Goal: Navigation & Orientation: Find specific page/section

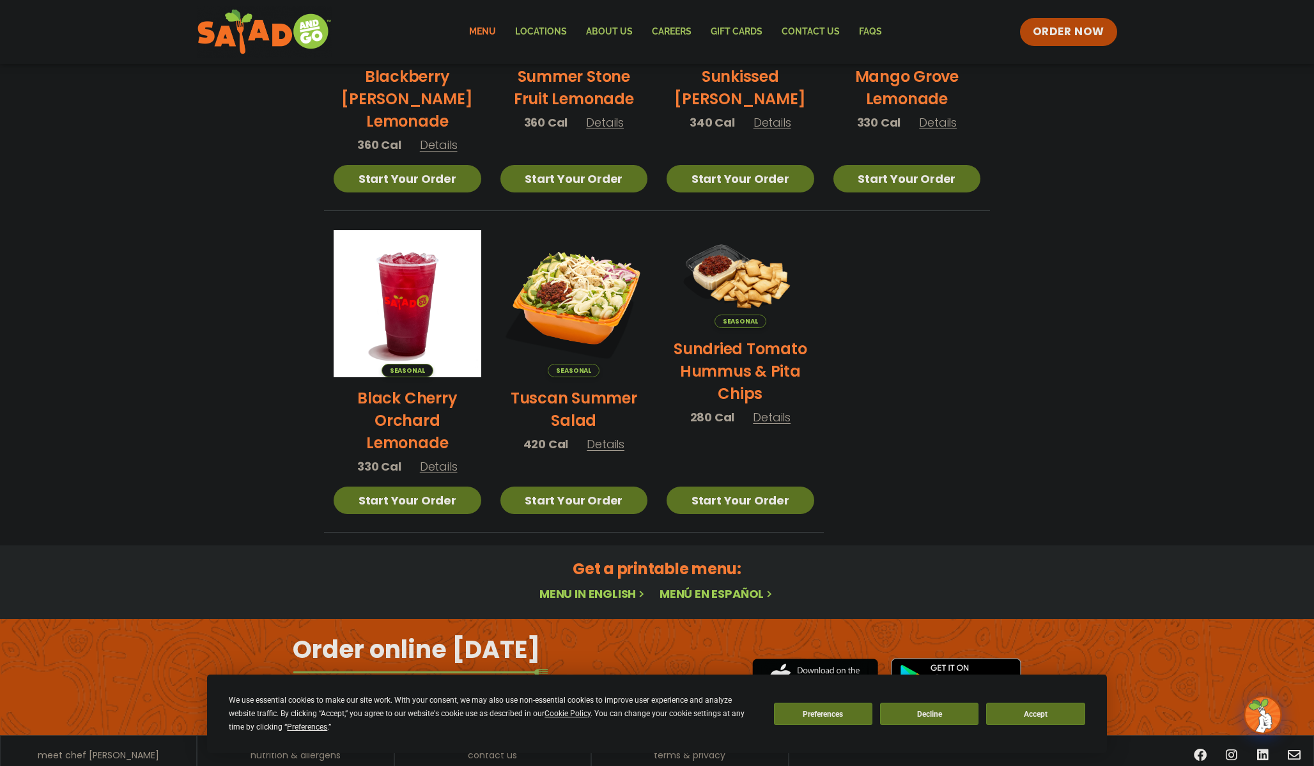
scroll to position [502, 0]
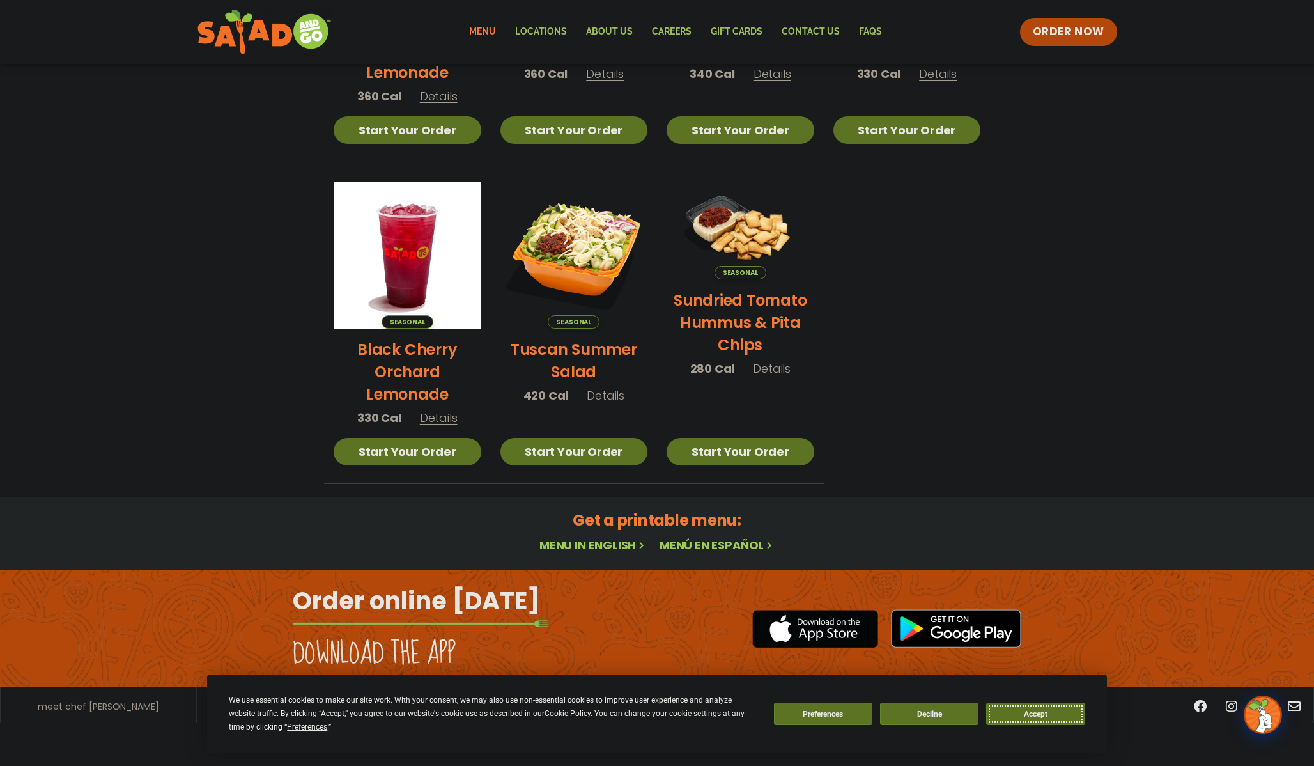
click at [998, 717] on button "Accept" at bounding box center [1035, 713] width 98 height 22
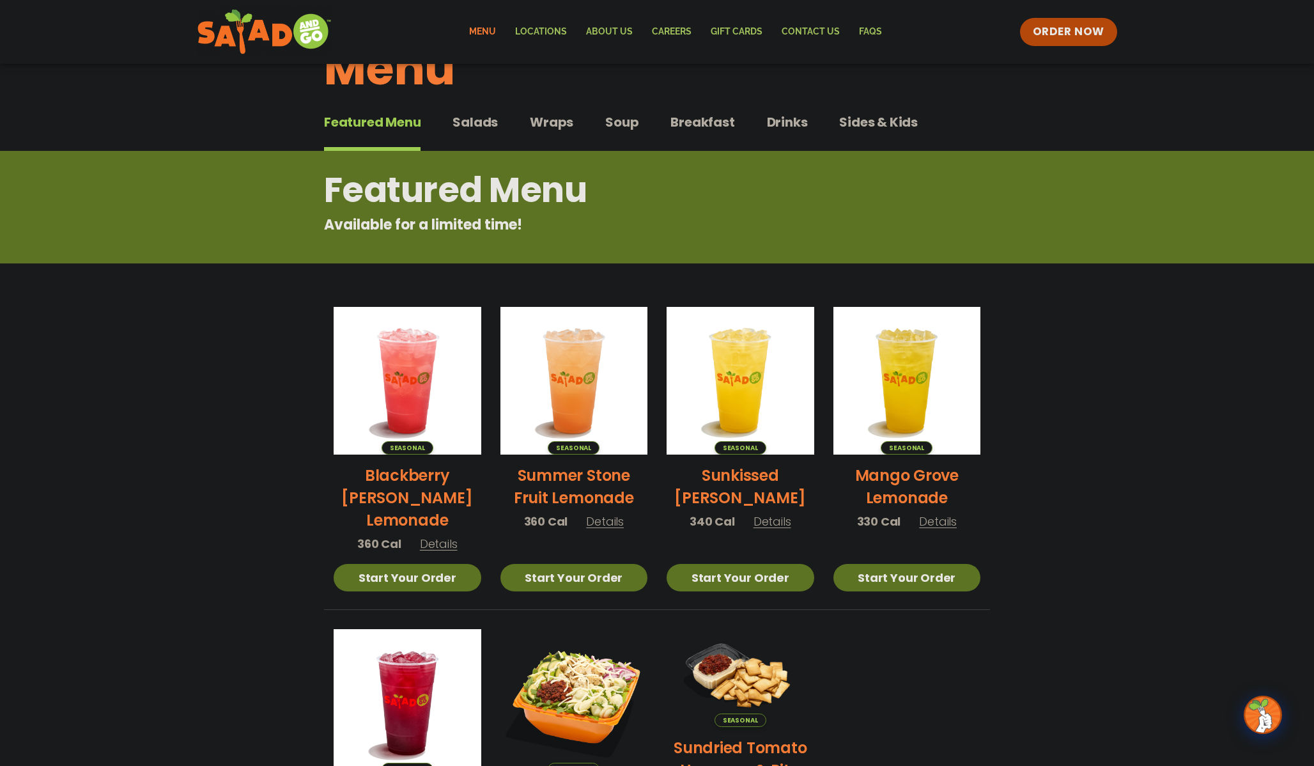
scroll to position [0, 0]
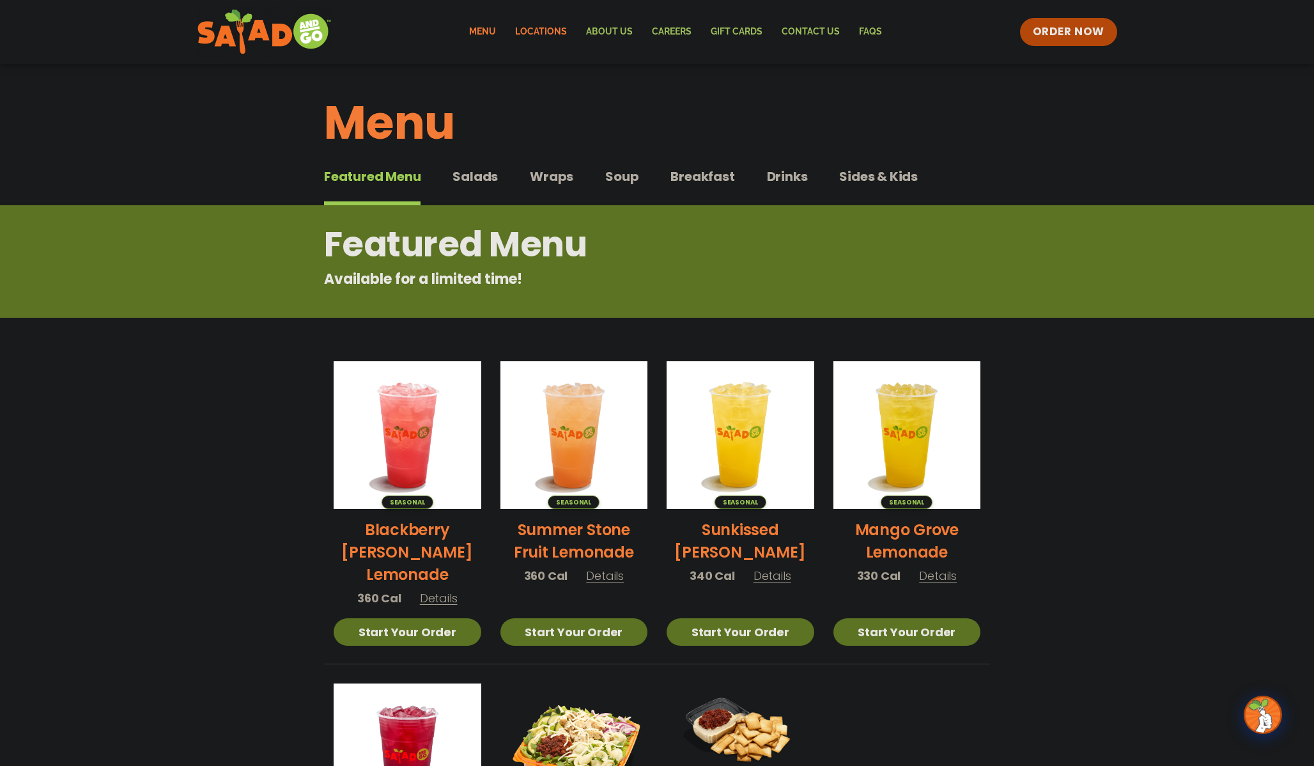
click at [541, 33] on link "Locations" at bounding box center [541, 31] width 71 height 29
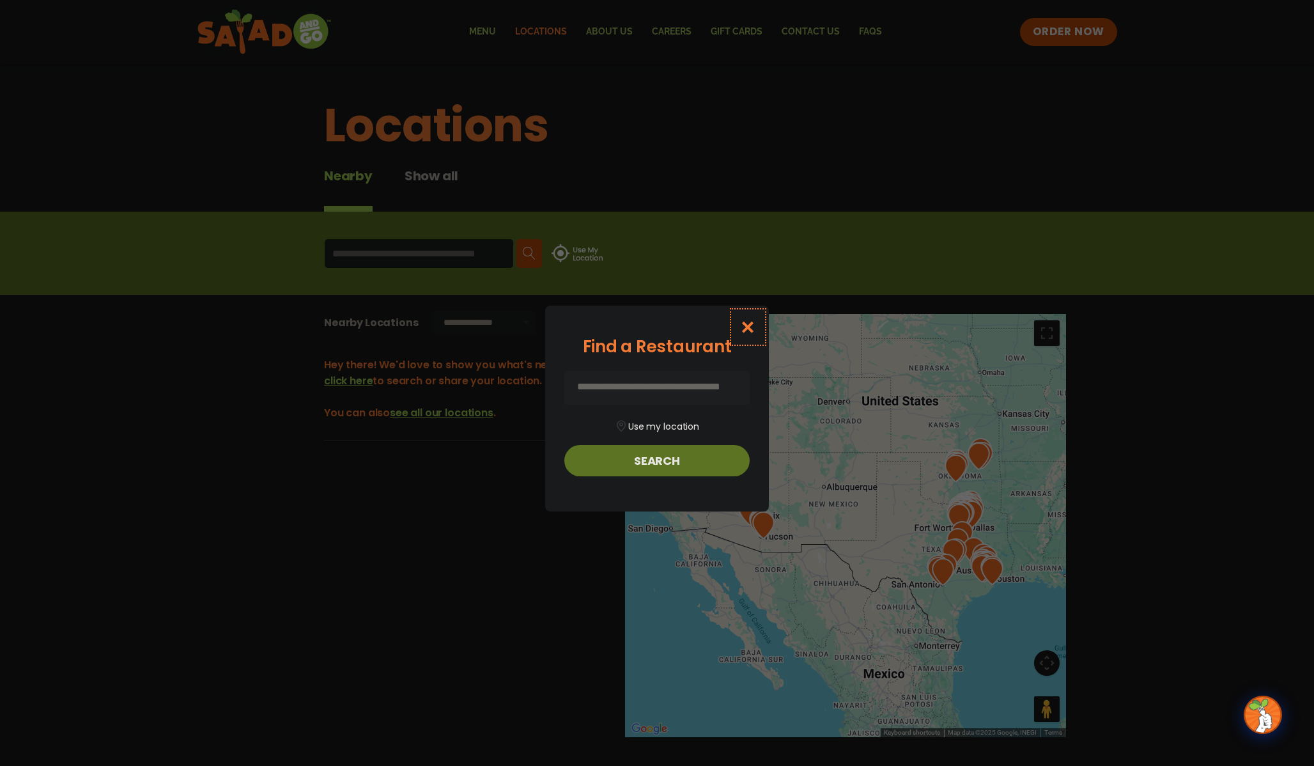
click at [745, 330] on icon "Close modal" at bounding box center [748, 326] width 16 height 13
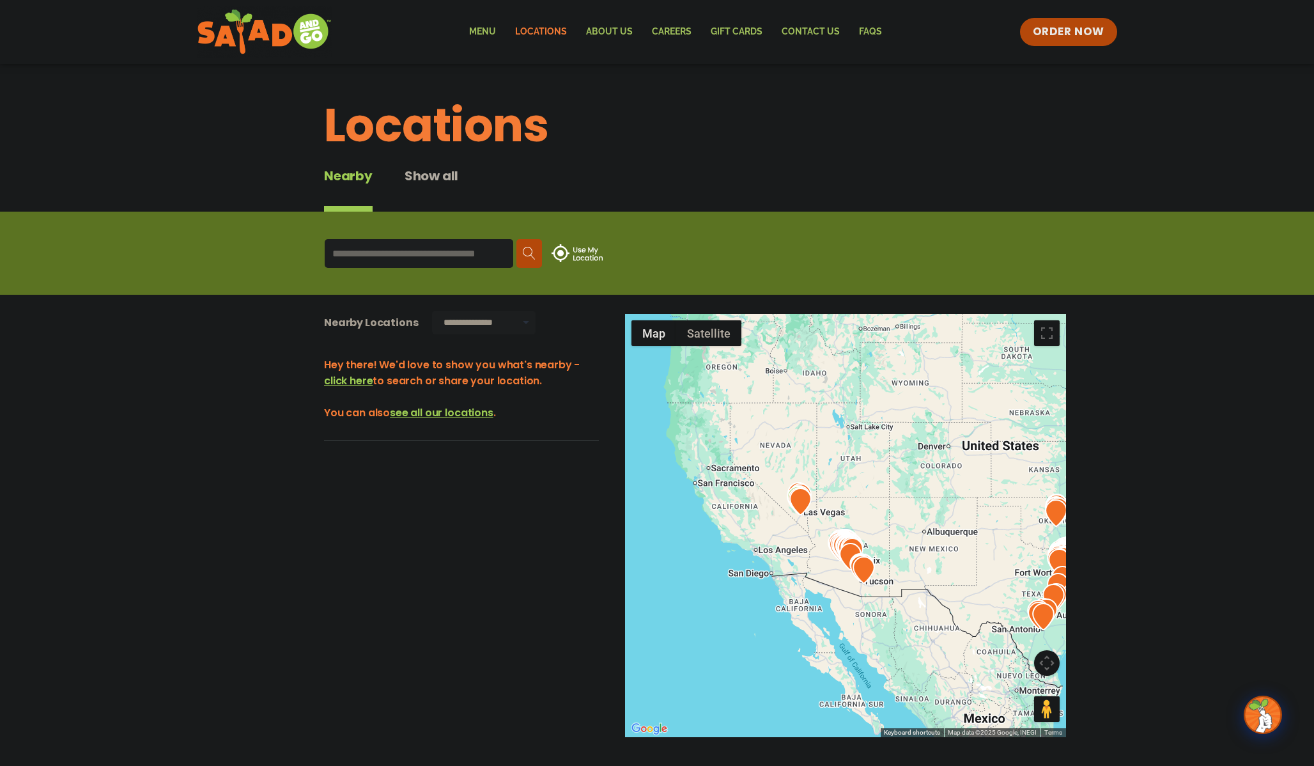
drag, startPoint x: 772, startPoint y: 405, endPoint x: 873, endPoint y: 450, distance: 110.7
click at [874, 450] on div at bounding box center [845, 525] width 441 height 423
